Goal: Use online tool/utility: Utilize a website feature to perform a specific function

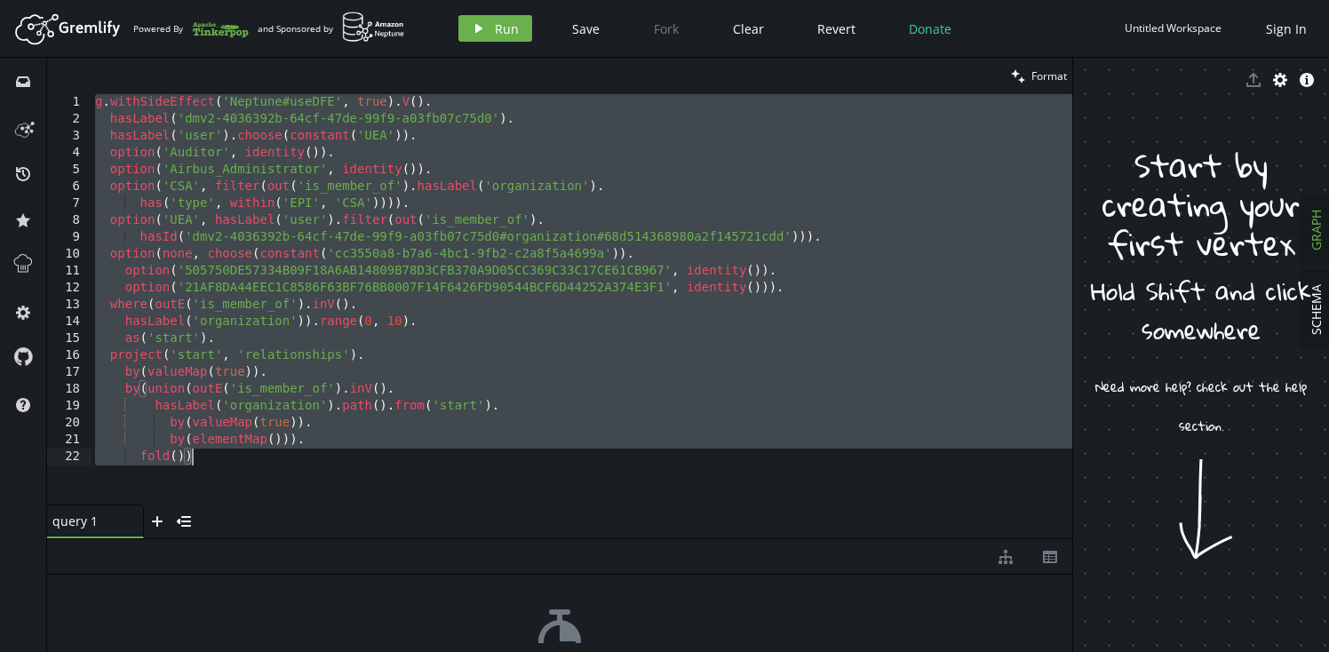
click at [872, 298] on div "g . withSideEffect ( 'Neptune#useDFE' , true ) . V ( ) . hasLabel ( 'dmv2-40363…" at bounding box center [581, 316] width 981 height 444
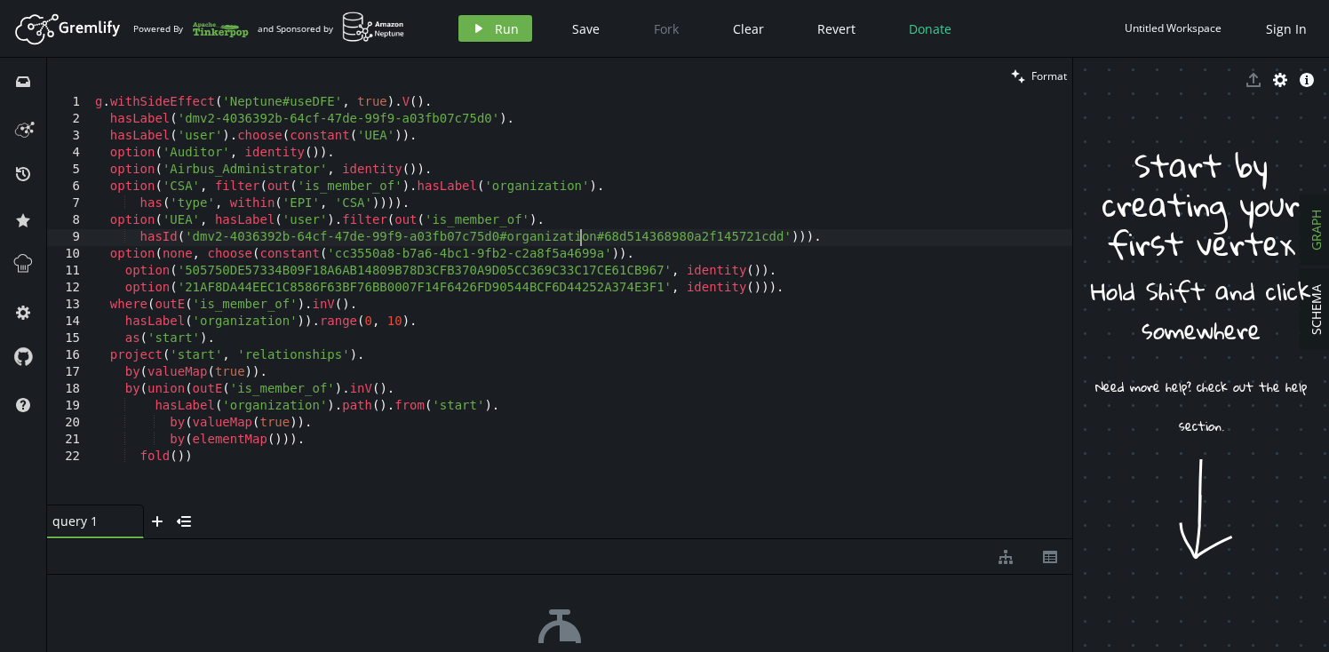
click at [580, 234] on div "g . withSideEffect ( 'Neptune#useDFE' , true ) . V ( ) . hasLabel ( 'dmv2-40363…" at bounding box center [581, 316] width 981 height 444
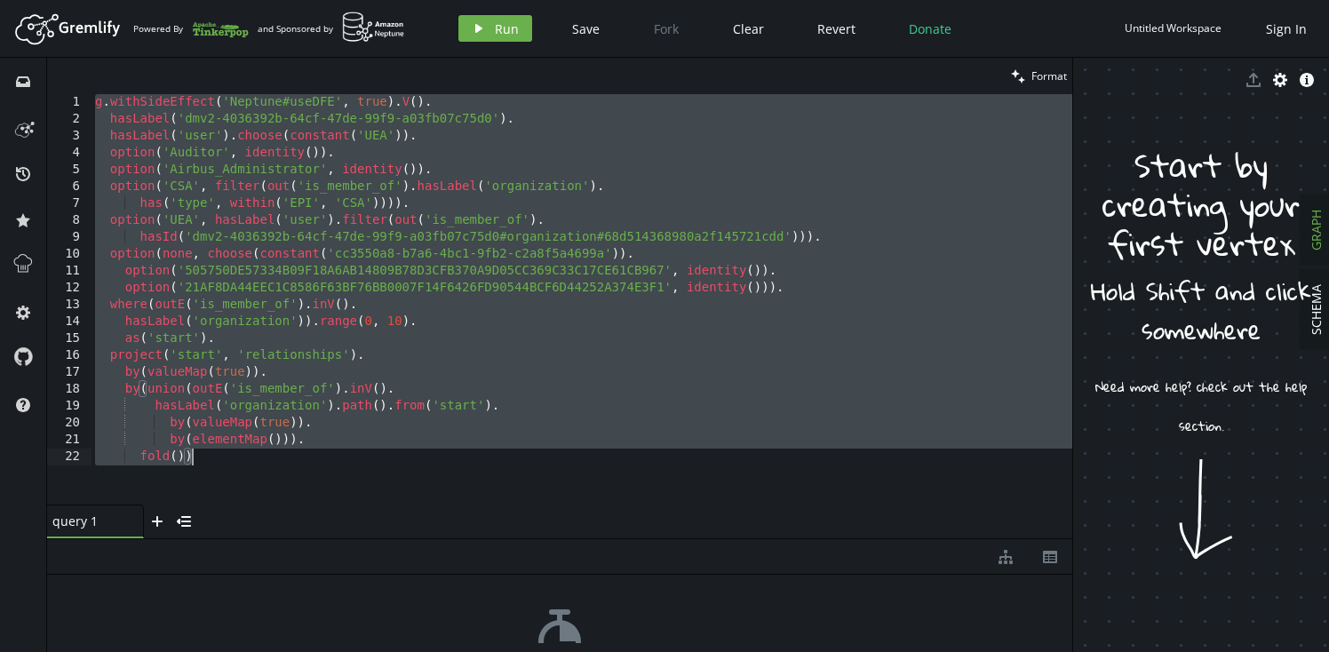
paste textarea "g.withSideEffect('Neptune#fts.endpoint', '[DOMAIN_NAME]').withSideEffect('Neptu…"
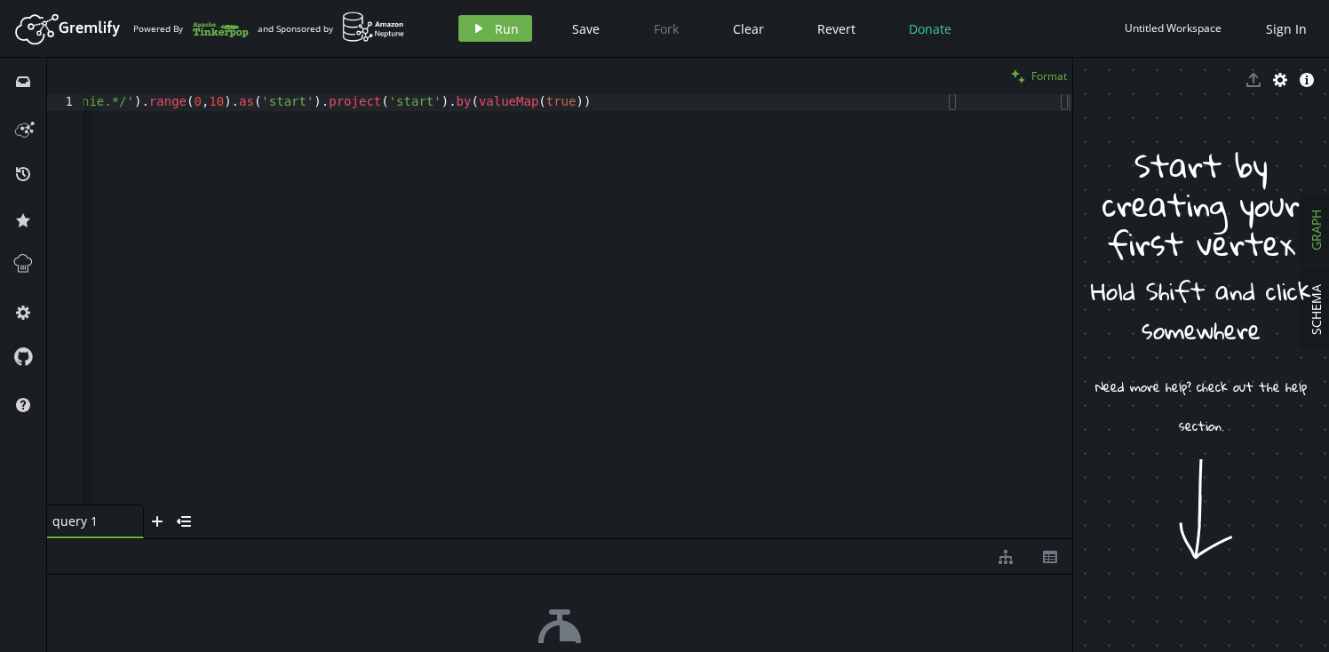
click at [1057, 82] on span "Format" at bounding box center [1049, 75] width 36 height 15
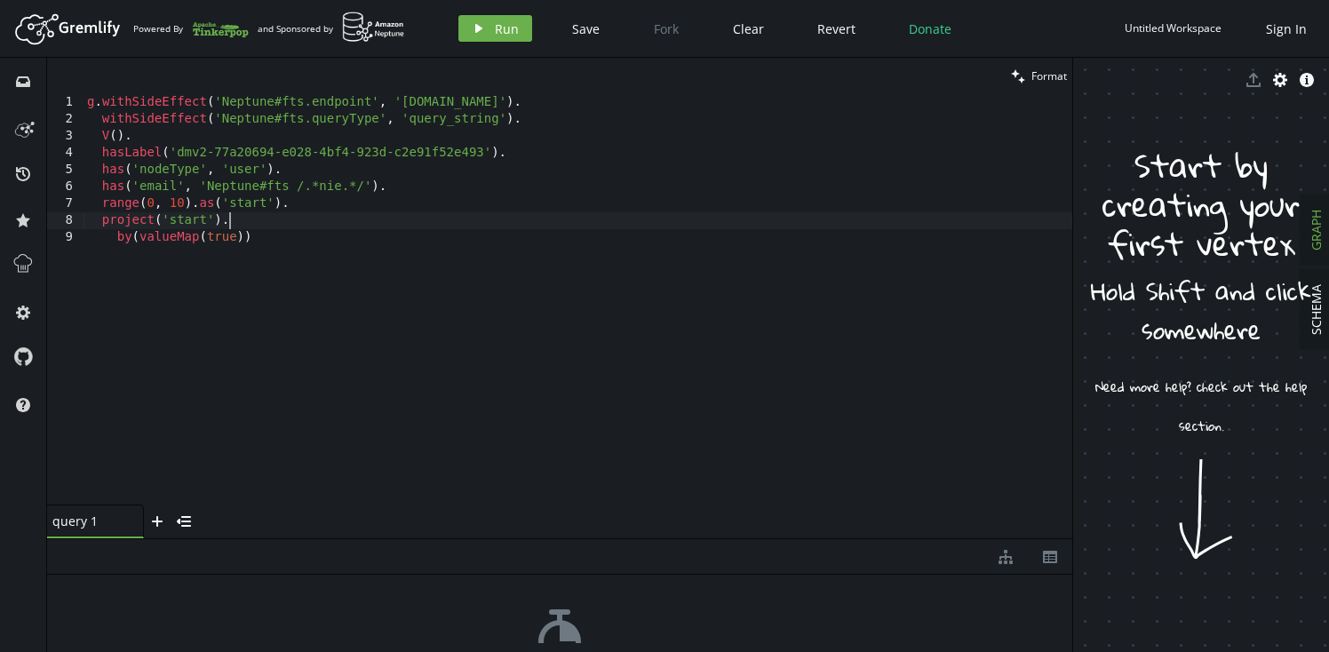
click at [336, 221] on div "g . withSideEffect ( 'Neptune#fts.endpoint' , '[DOMAIN_NAME]' ) . withSideEffec…" at bounding box center [577, 316] width 989 height 444
click at [460, 219] on div "g . withSideEffect ( 'Neptune#fts.endpoint' , '[DOMAIN_NAME]' ) . withSideEffec…" at bounding box center [577, 316] width 989 height 444
type textarea "project('start'). by(valueMap(true))"
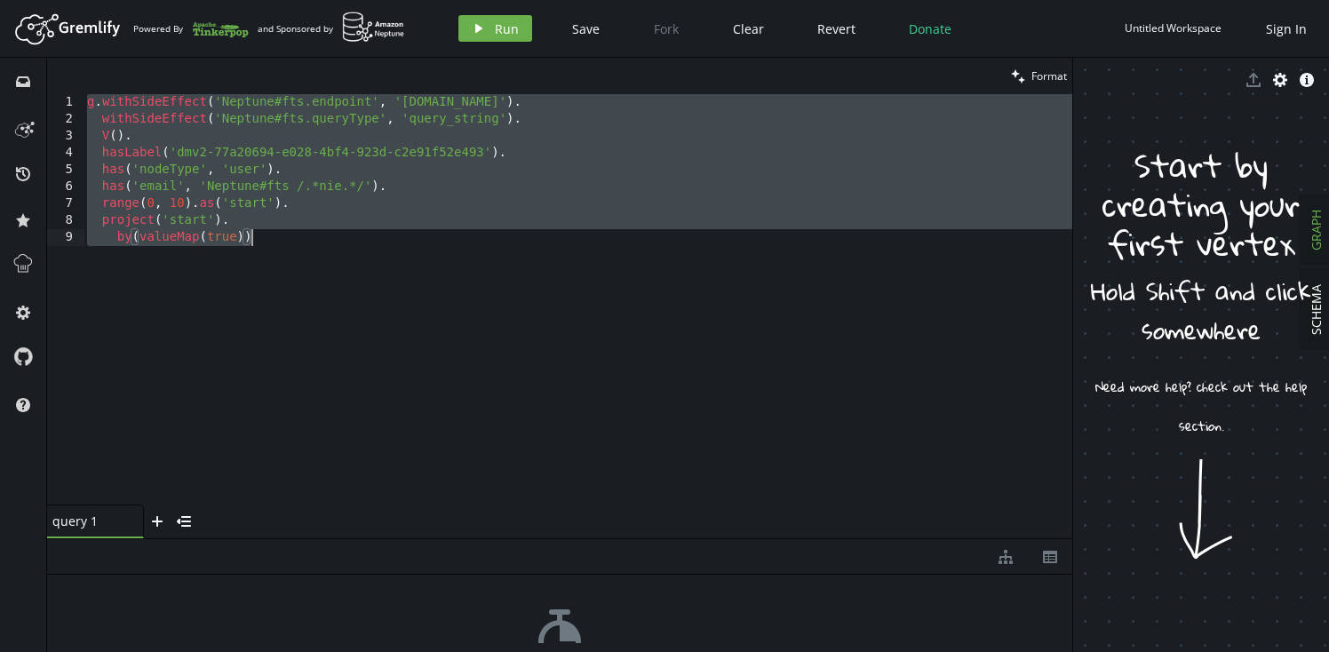
paste textarea
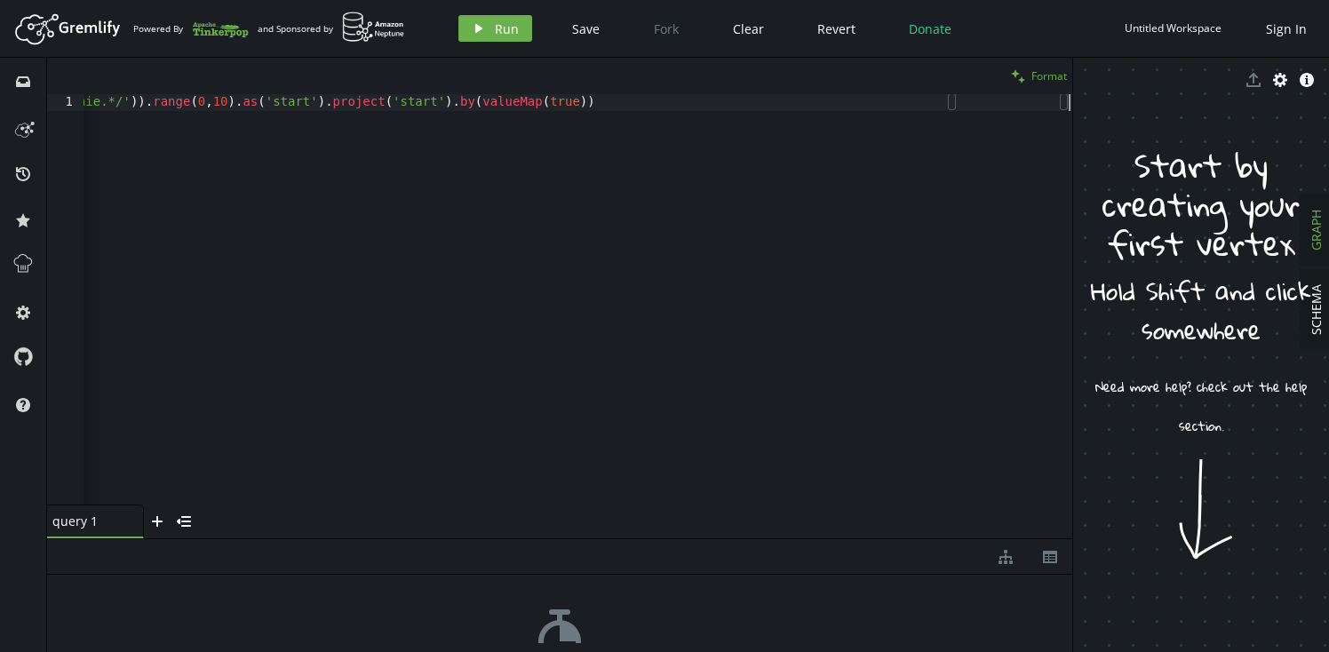
click at [1038, 71] on span "Format" at bounding box center [1049, 75] width 36 height 15
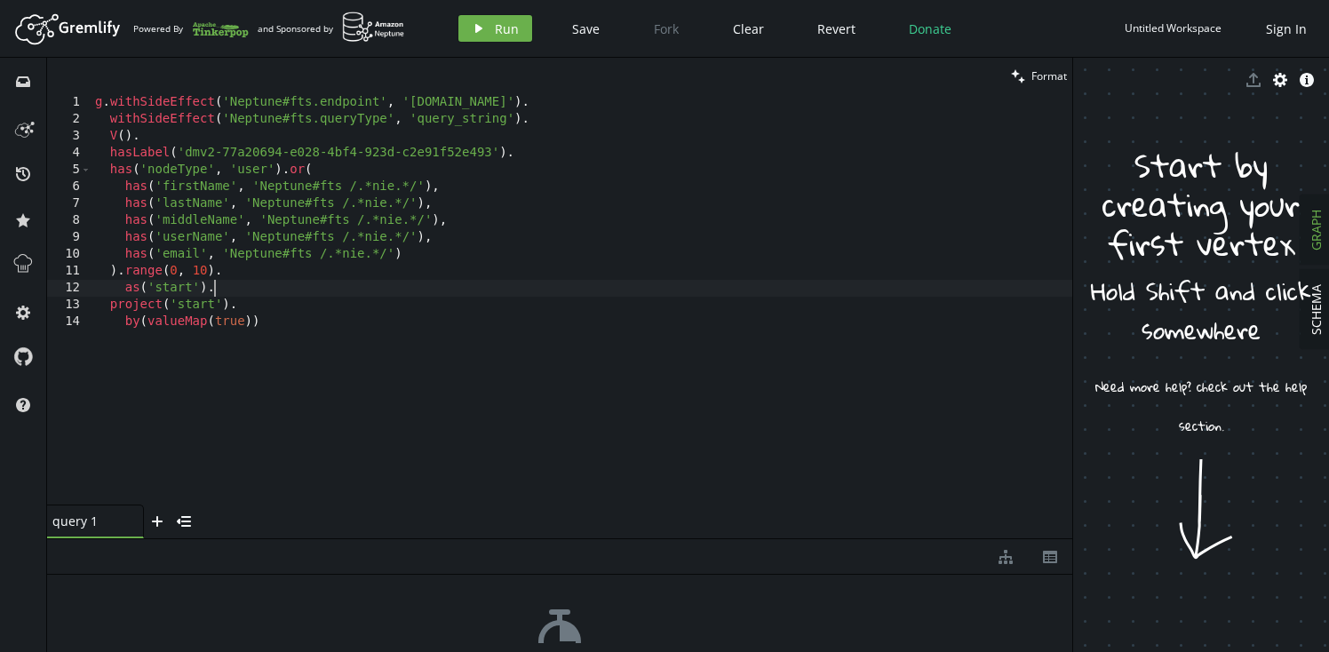
click at [346, 290] on div "g . withSideEffect ( 'Neptune#fts.endpoint' , '[DOMAIN_NAME]' ) . withSideEffec…" at bounding box center [581, 316] width 981 height 444
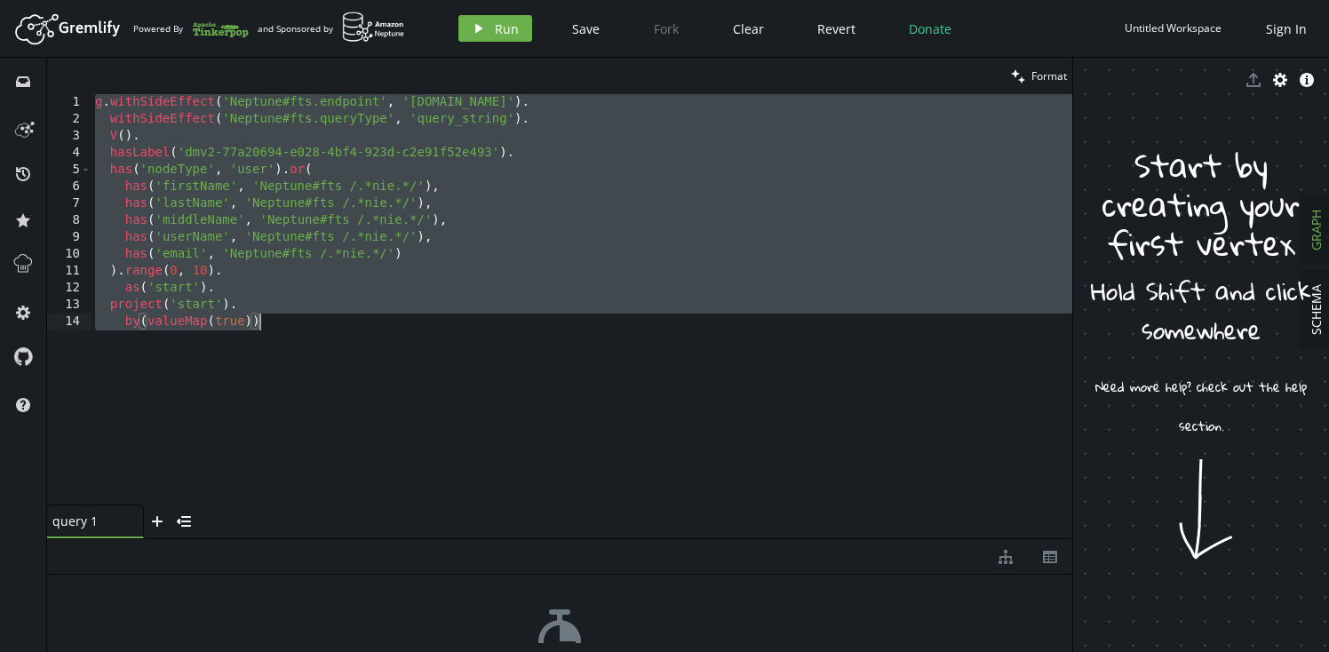
click at [465, 212] on div "g . withSideEffect ( 'Neptune#fts.endpoint' , '[DOMAIN_NAME]' ) . withSideEffec…" at bounding box center [581, 316] width 981 height 444
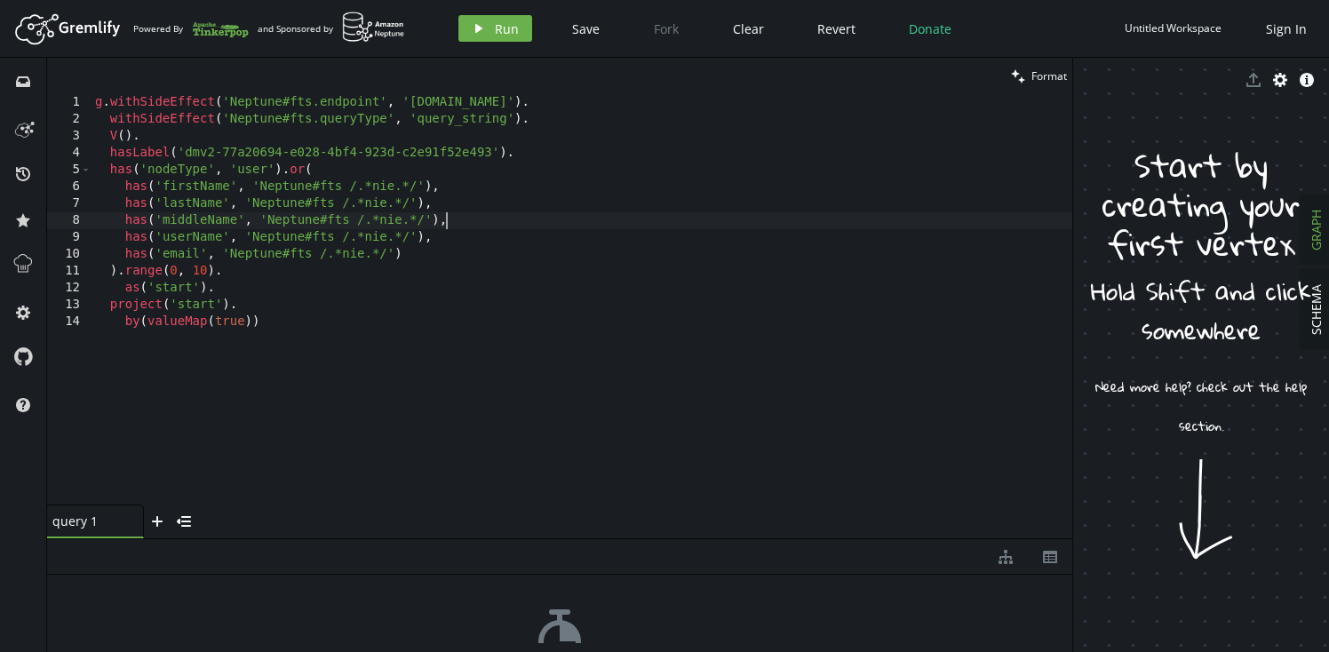
type textarea "project('start'). by(valueMap(true))"
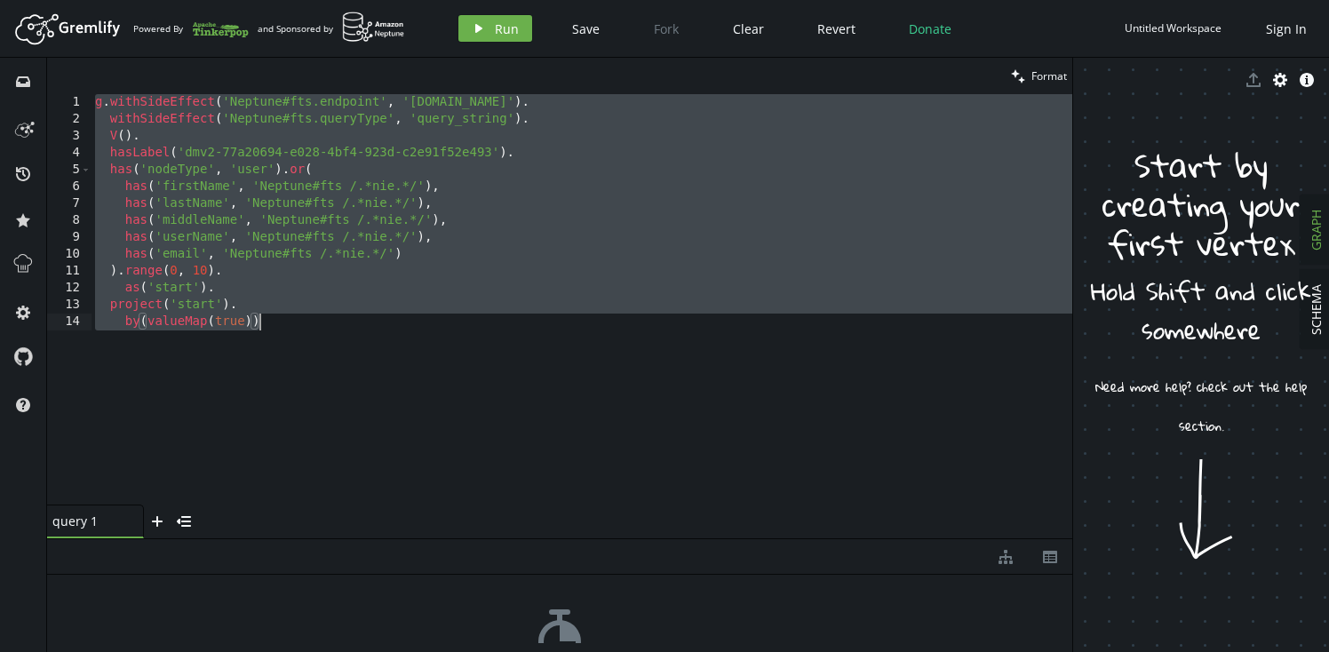
paste textarea
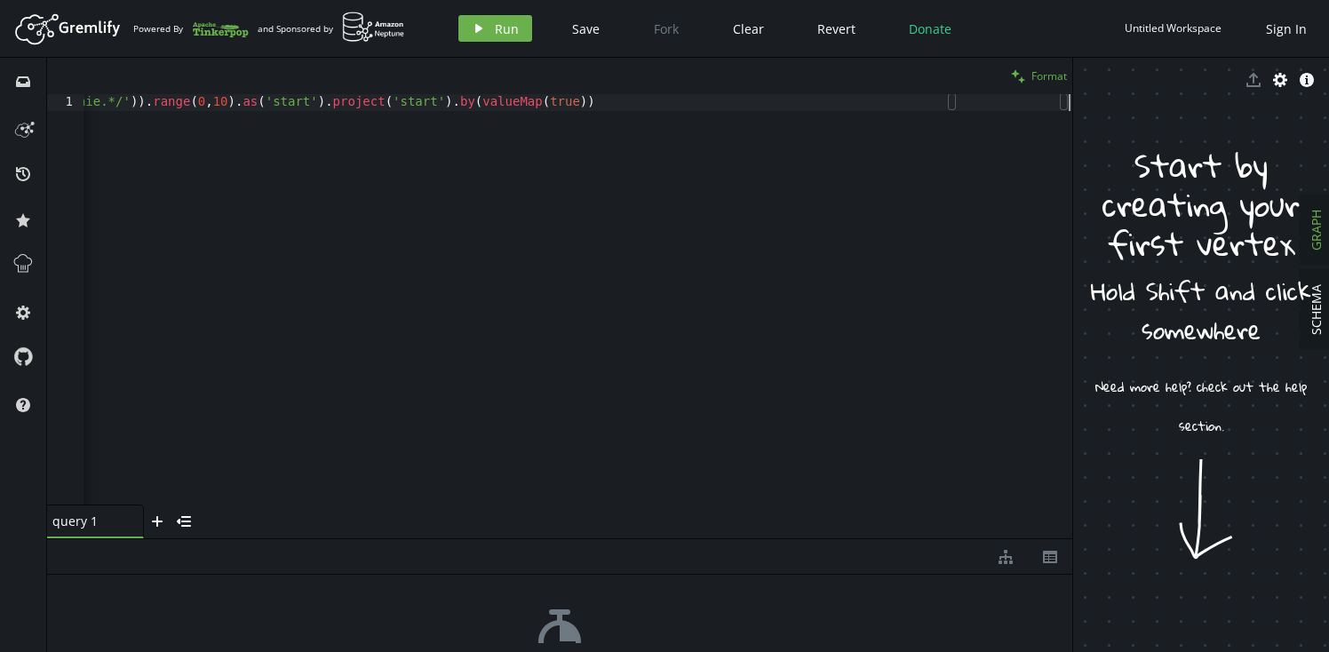
click at [1038, 70] on span "Format" at bounding box center [1049, 75] width 36 height 15
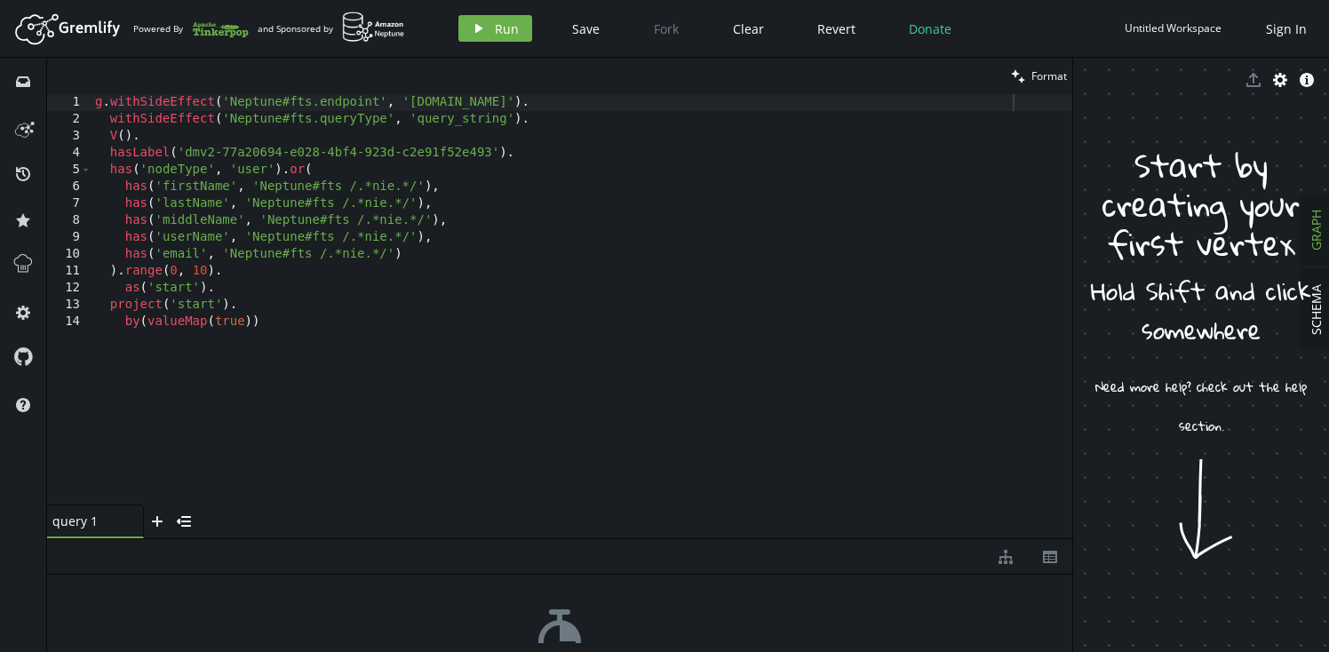
click at [372, 322] on div "g . withSideEffect ( 'Neptune#fts.endpoint' , '[DOMAIN_NAME]' ) . withSideEffec…" at bounding box center [581, 316] width 981 height 444
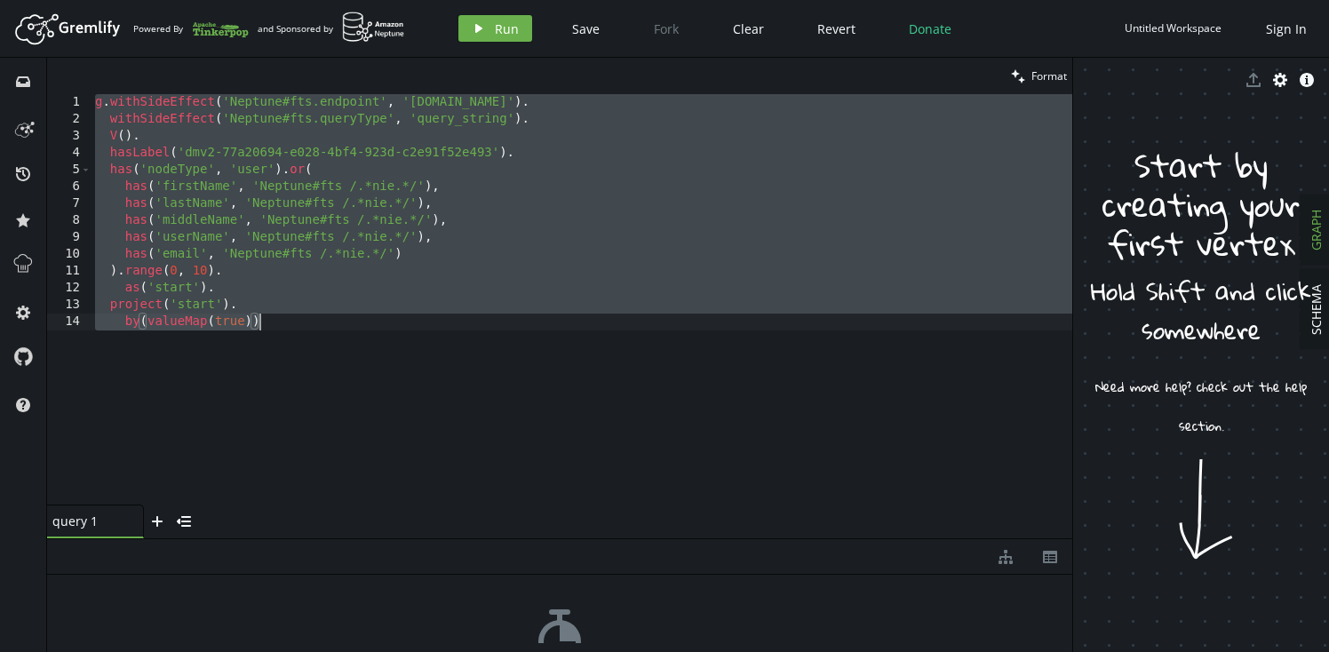
click at [461, 247] on div "g . withSideEffect ( 'Neptune#fts.endpoint' , '[DOMAIN_NAME]' ) . withSideEffec…" at bounding box center [581, 316] width 981 height 444
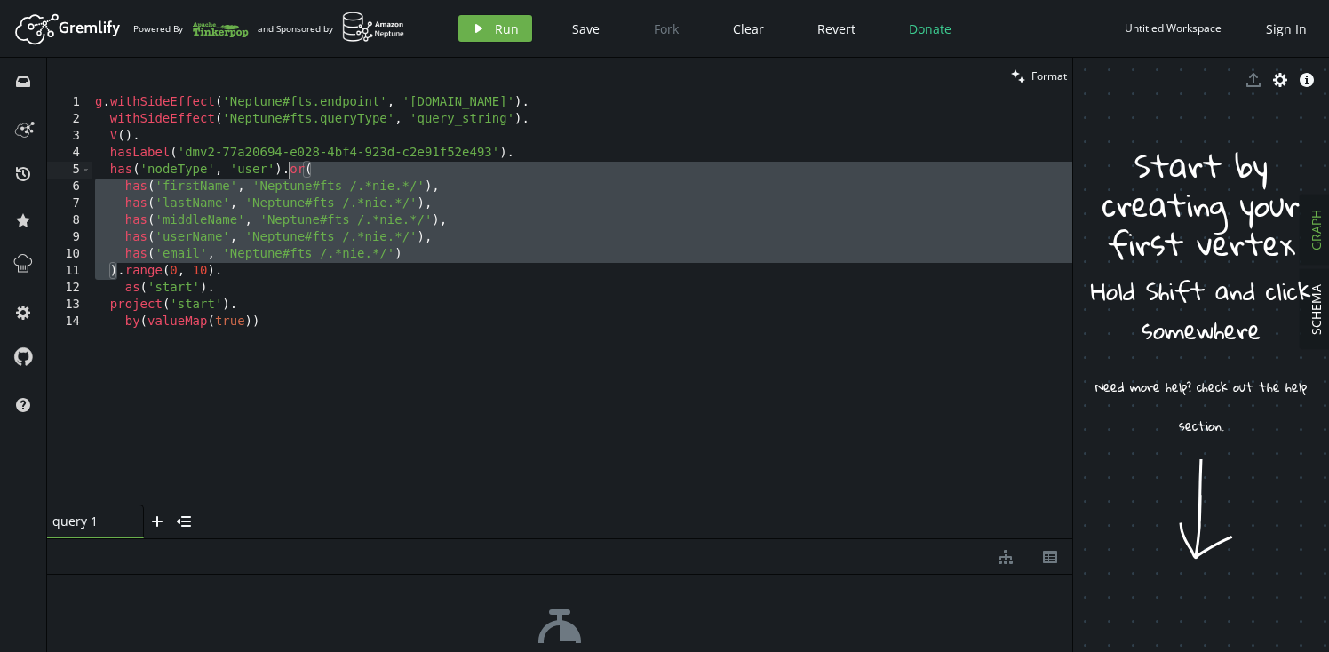
click at [288, 172] on div "g . withSideEffect ( 'Neptune#fts.endpoint' , '[DOMAIN_NAME]' ) . withSideEffec…" at bounding box center [581, 316] width 981 height 444
type textarea "has('nodeType', 'user').or( has('firstName', 'Neptune#fts /.*nie.*/'),"
